Goal: Task Accomplishment & Management: Manage account settings

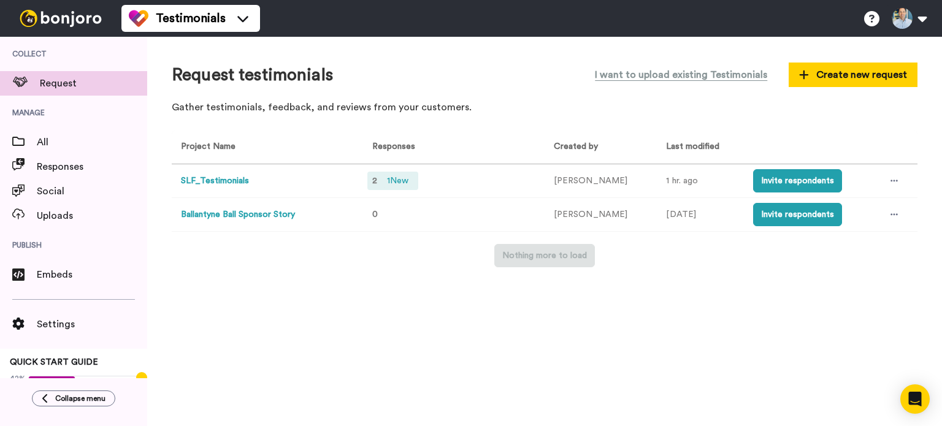
click at [400, 175] on span "1 New" at bounding box center [397, 180] width 31 height 13
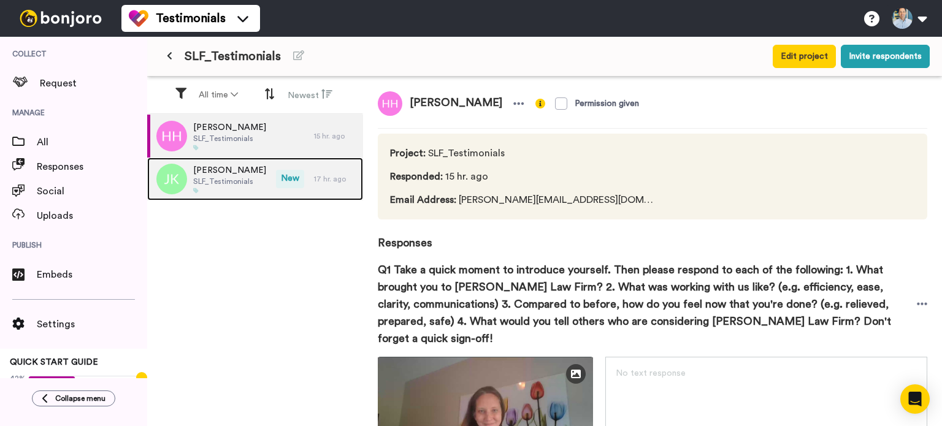
click at [241, 177] on span "SLF_Testimonials" at bounding box center [229, 182] width 73 height 10
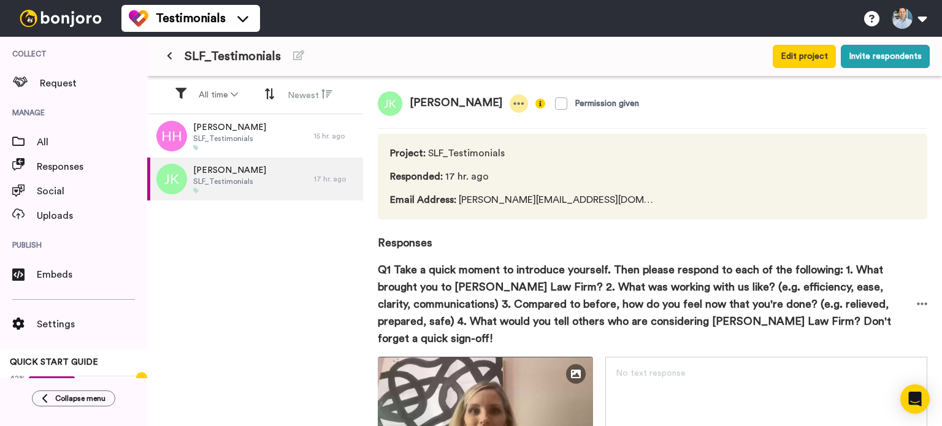
click at [514, 106] on icon at bounding box center [519, 104] width 11 height 12
click at [463, 139] on li "Delete response" at bounding box center [448, 141] width 105 height 17
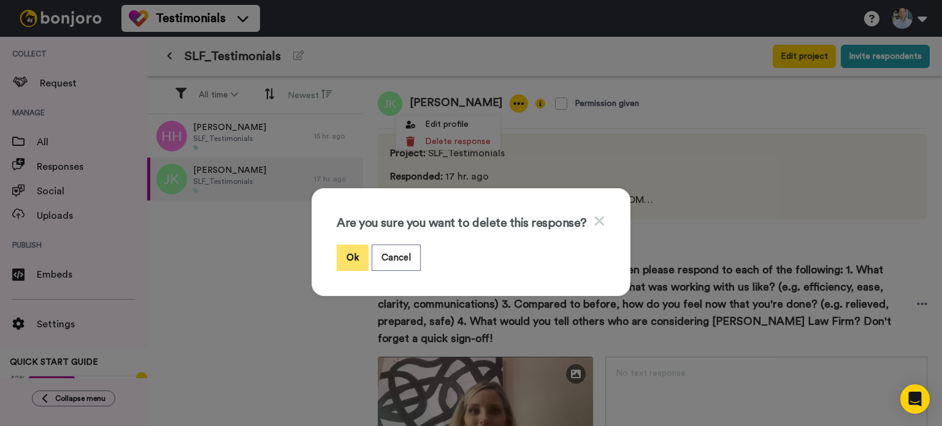
click at [353, 255] on button "Ok" at bounding box center [353, 258] width 32 height 26
